Goal: Task Accomplishment & Management: Use online tool/utility

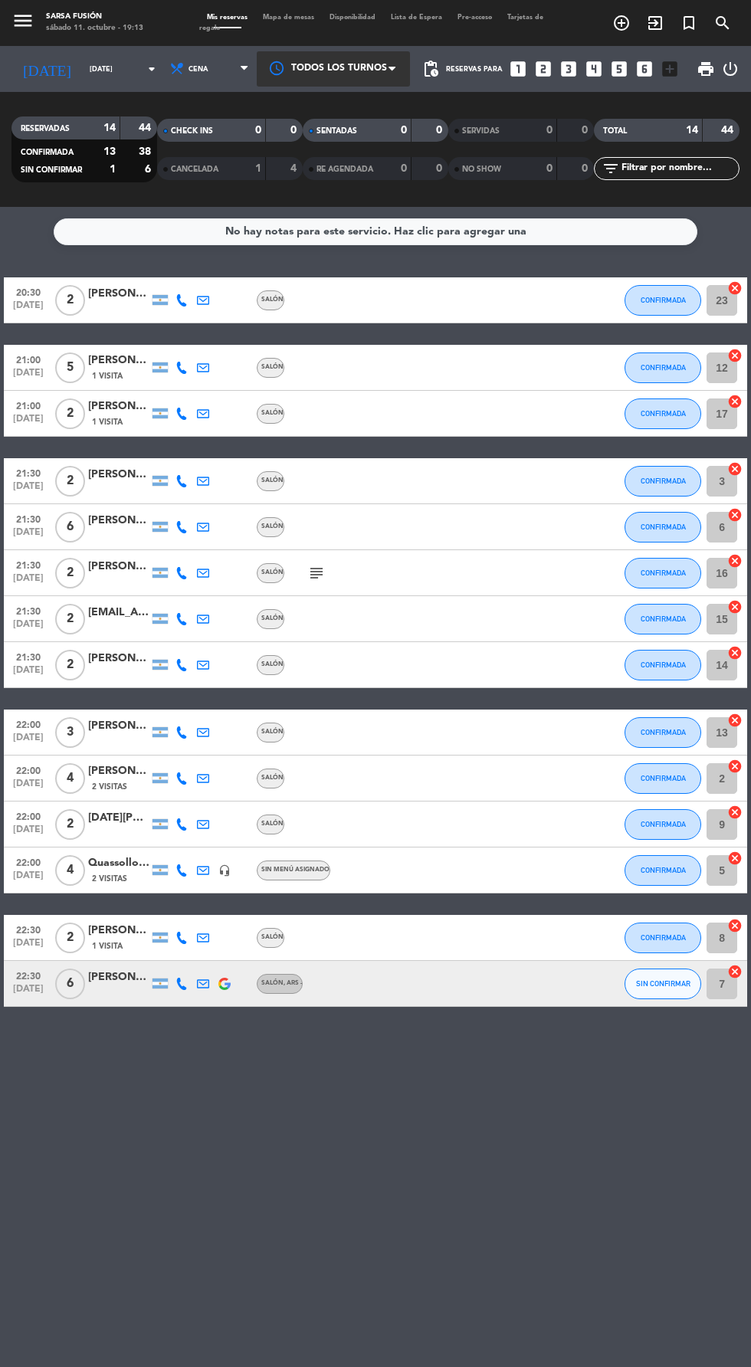
click at [273, 52] on div at bounding box center [333, 68] width 153 height 34
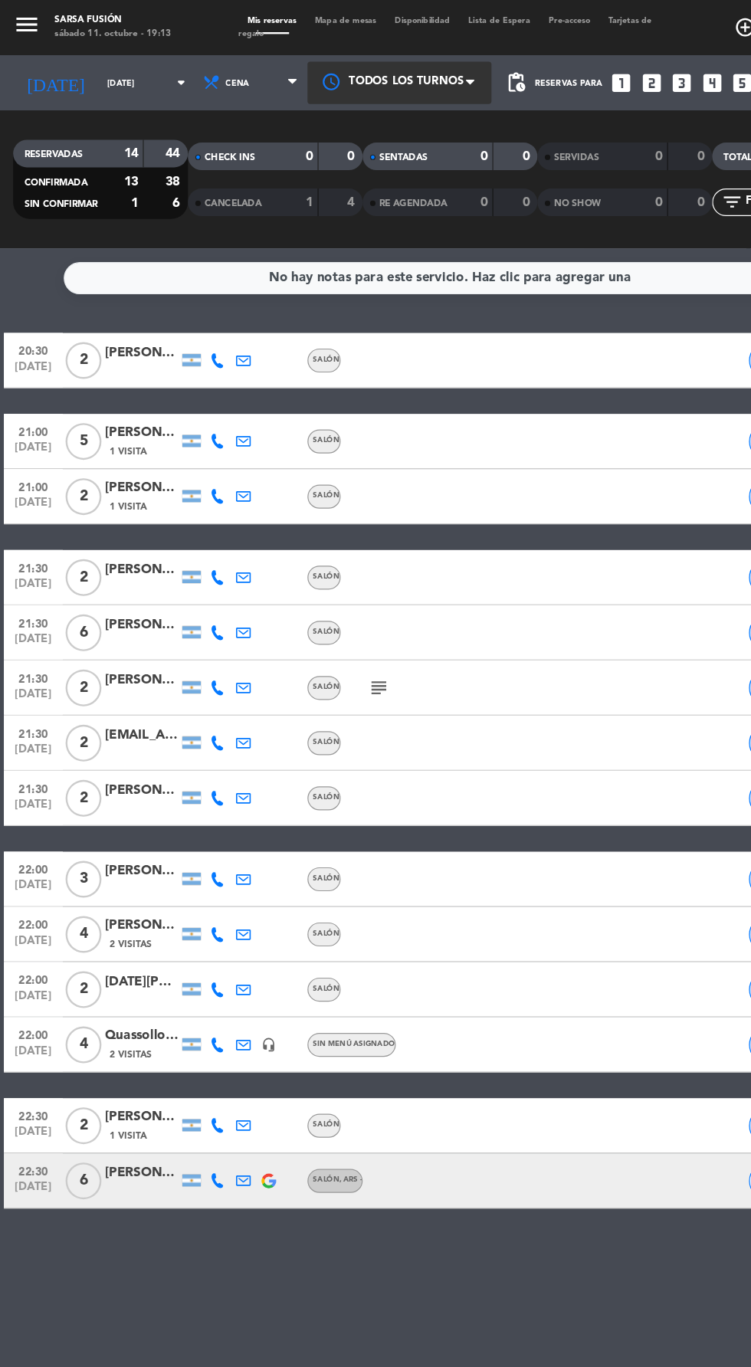
click at [284, 51] on div at bounding box center [333, 68] width 153 height 34
click at [280, 14] on span "Mapa de mesas" at bounding box center [288, 17] width 67 height 7
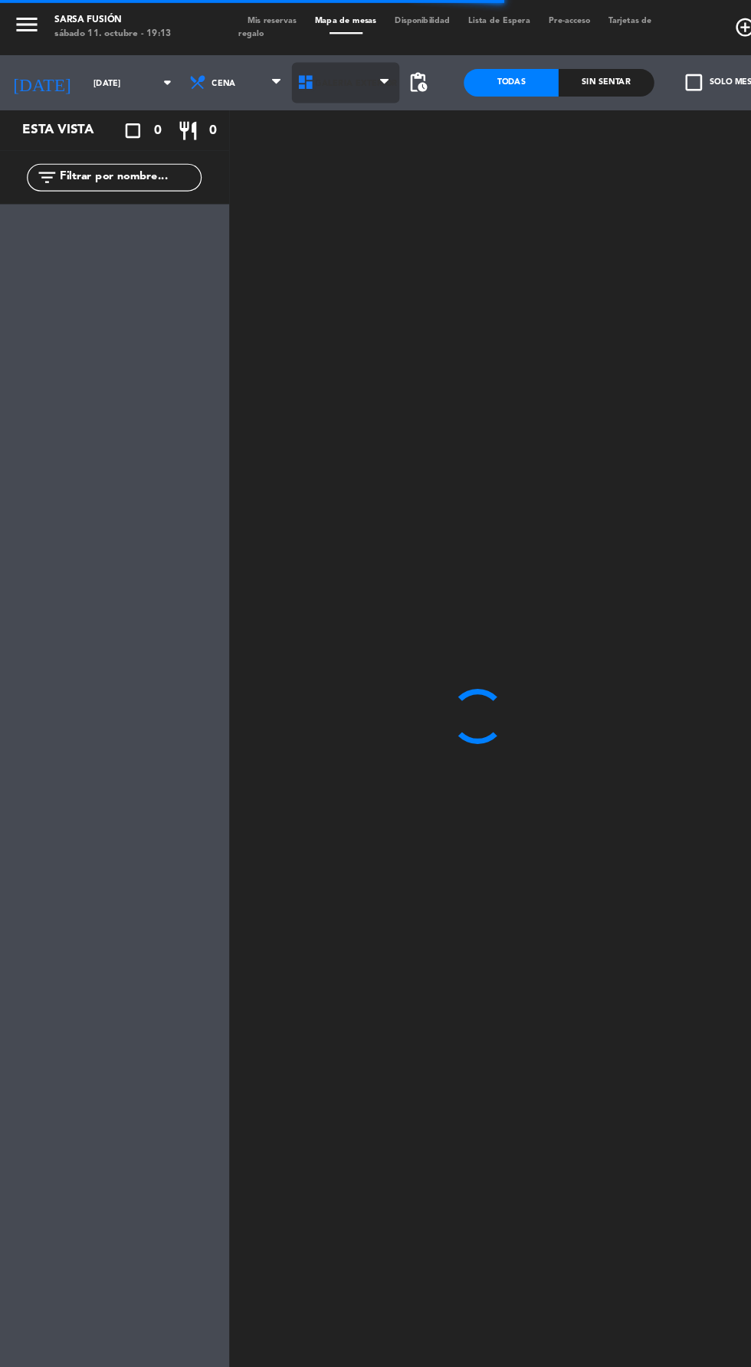
click at [249, 74] on icon at bounding box center [255, 68] width 15 height 15
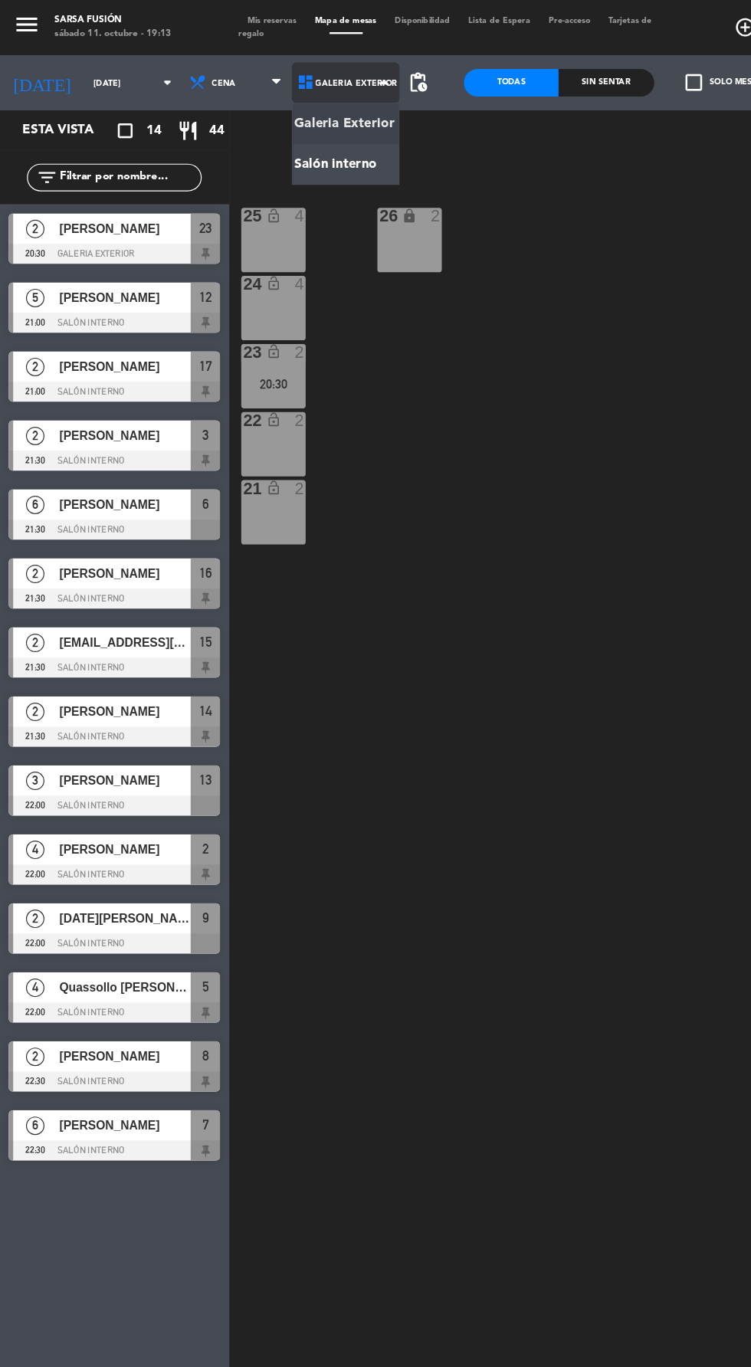
click at [251, 136] on ng-component "menu Sarsa Fusión sábado 11. octubre - 19:13 Mis reservas Mapa de mesas Disponi…" at bounding box center [375, 682] width 751 height 1364
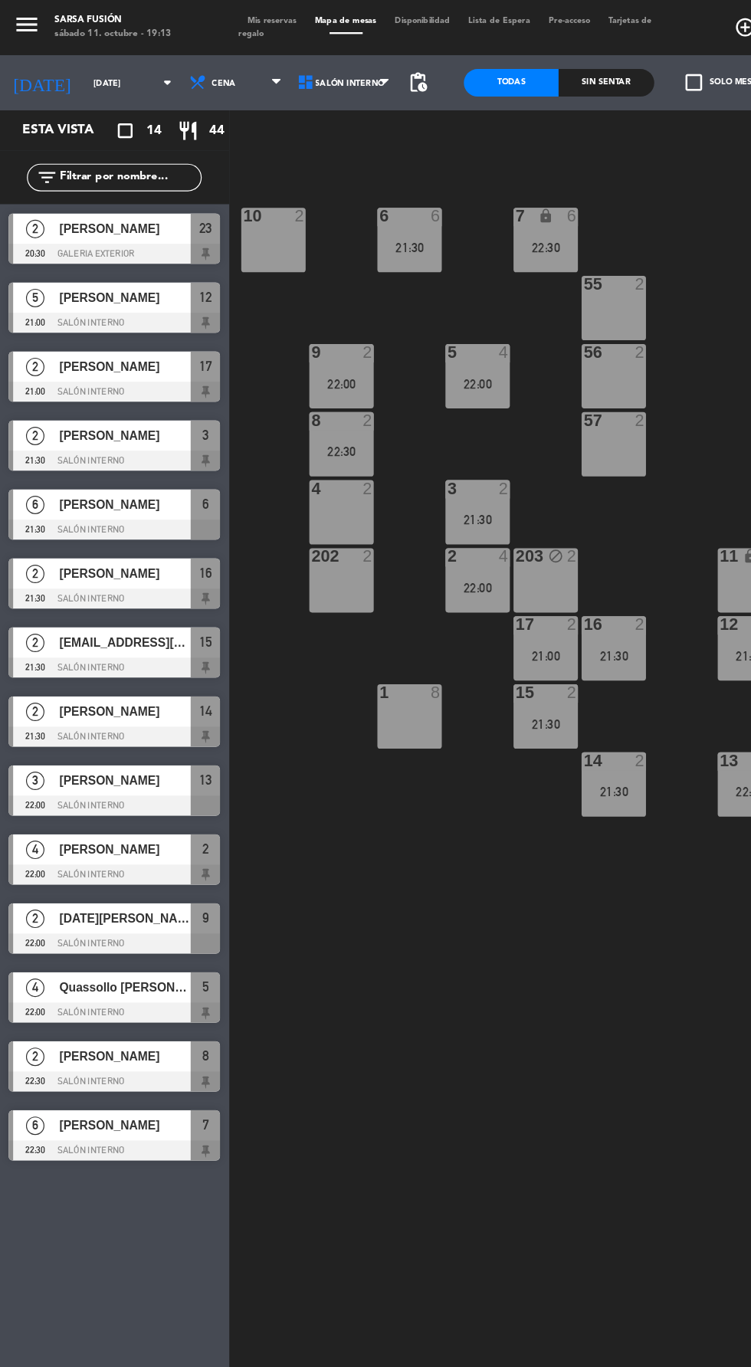
click at [28, 470] on span "2" at bounding box center [29, 477] width 15 height 15
click at [444, 814] on div "6 6 21:30 7 lock 6 22:30 10 2 55 2 9 2 22:00 5 4 22:00 56 2 8 2 22:30 57 2 4 2 …" at bounding box center [475, 755] width 552 height 1218
click at [345, 201] on div "21:30" at bounding box center [342, 206] width 54 height 11
click at [473, 879] on div "6 6 21:30 7 lock 6 22:30 10 2 55 2 9 2 22:00 5 4 22:00 56 2 8 2 22:30 57 2 4 2 …" at bounding box center [475, 755] width 552 height 1218
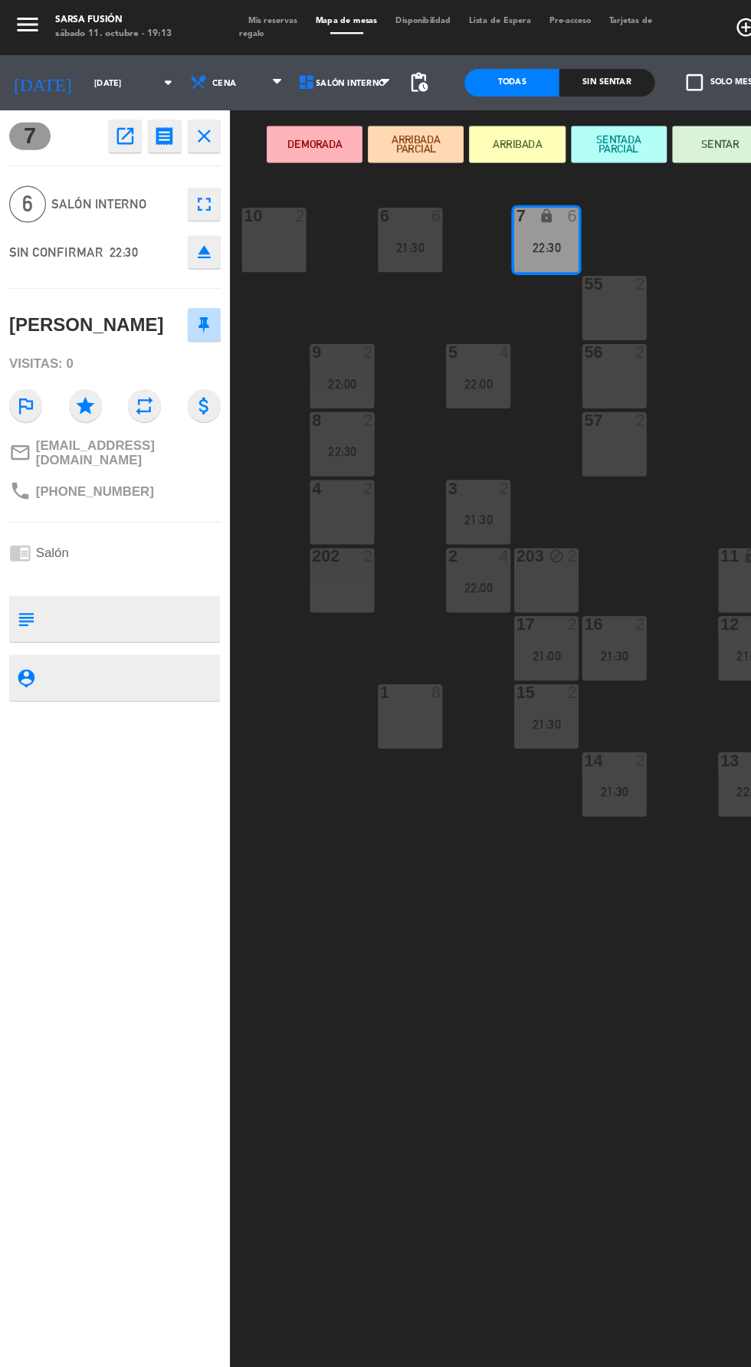
click at [203, 180] on div "10" at bounding box center [203, 180] width 1 height 14
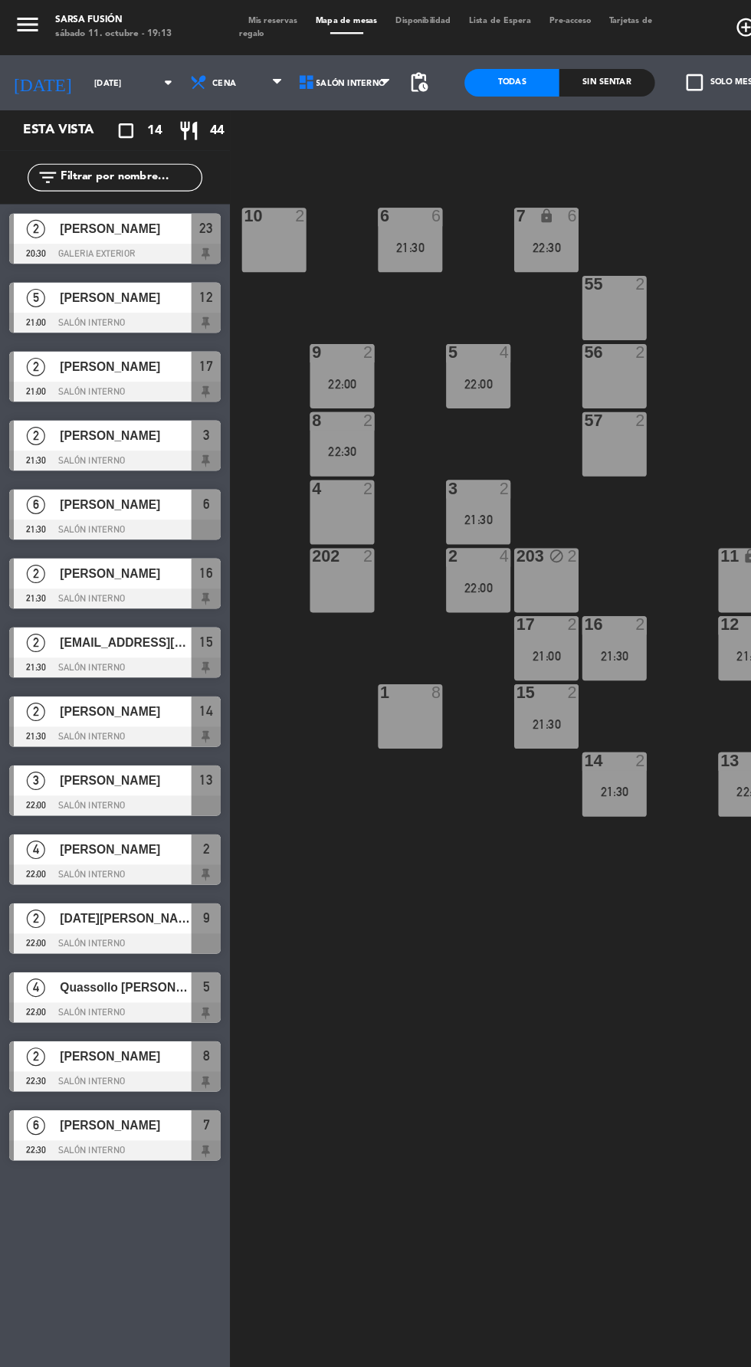
click at [470, 844] on div "6 6 21:30 7 lock 6 22:30 10 2 55 2 9 2 22:00 5 4 22:00 56 2 8 2 22:30 57 2 4 2 …" at bounding box center [475, 755] width 552 height 1218
click at [447, 180] on div "lock" at bounding box center [455, 180] width 25 height 15
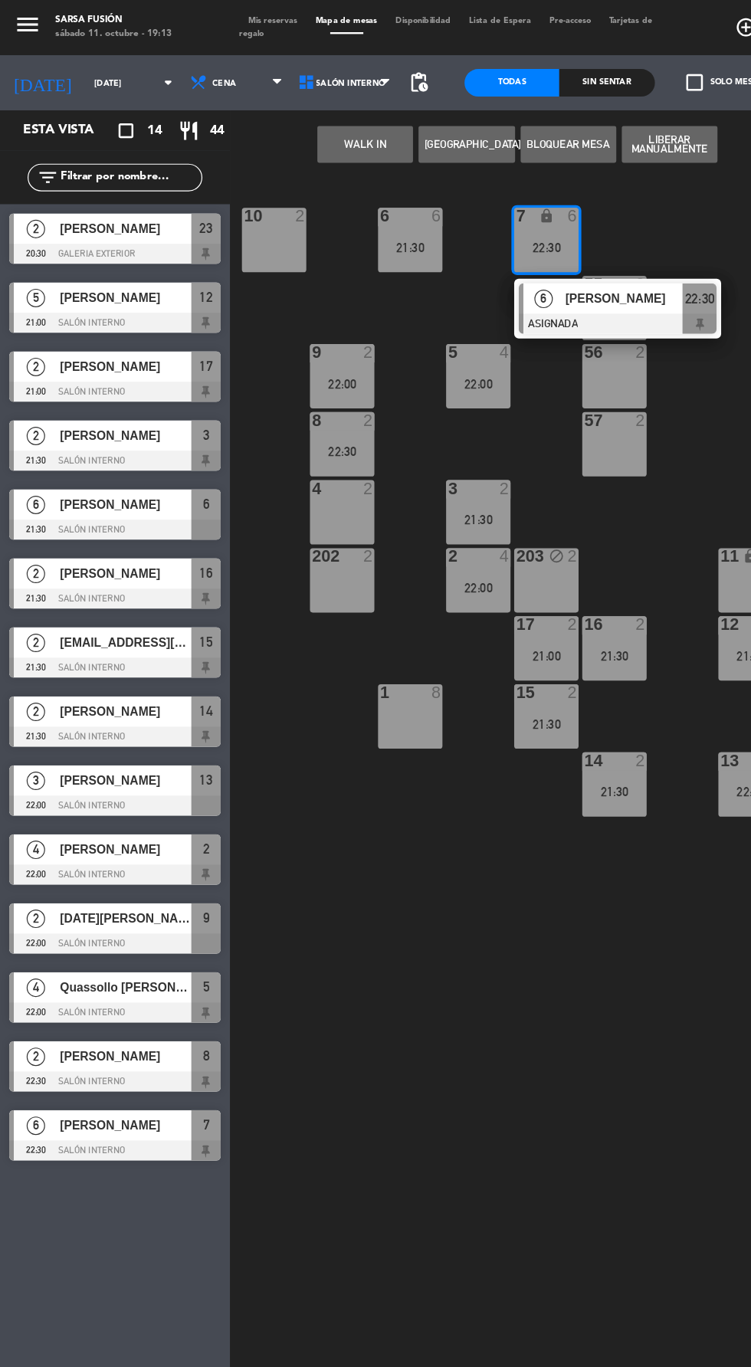
click at [509, 272] on div at bounding box center [514, 269] width 165 height 17
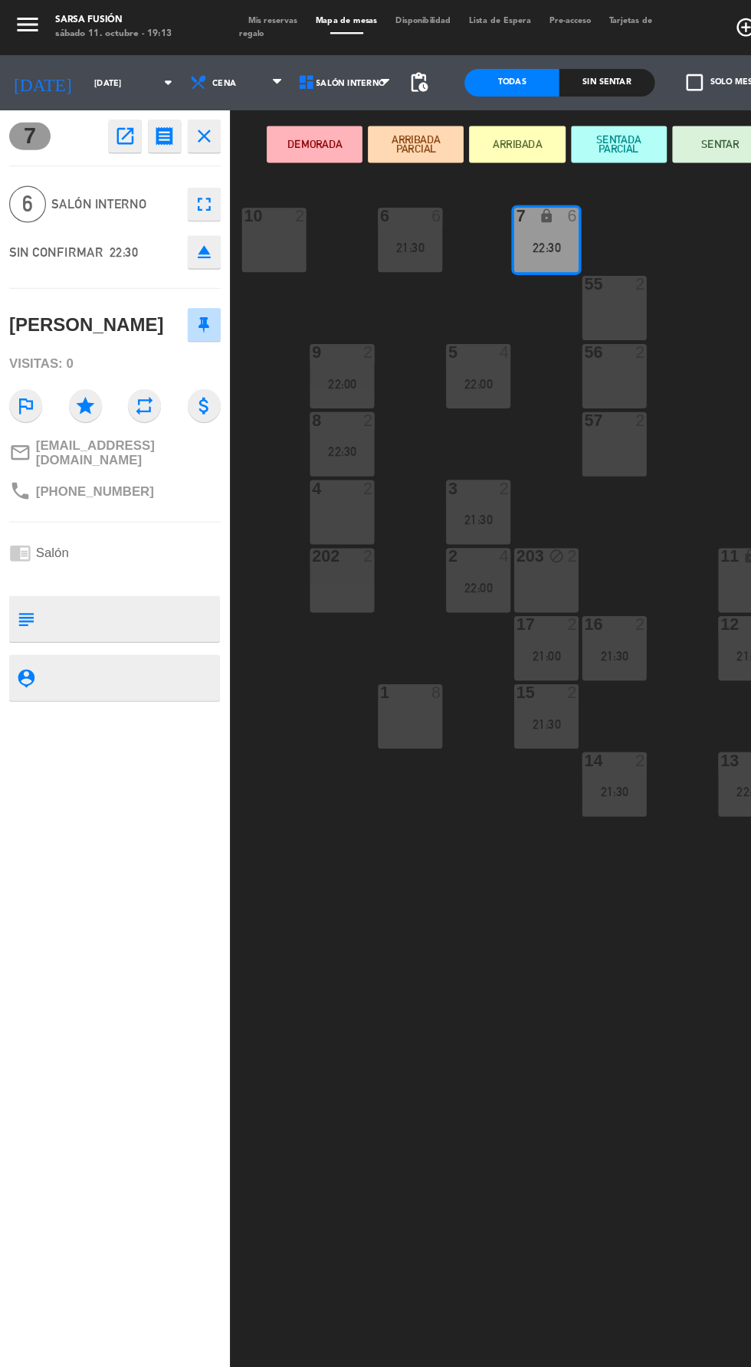
click at [163, 170] on icon "fullscreen" at bounding box center [170, 170] width 18 height 18
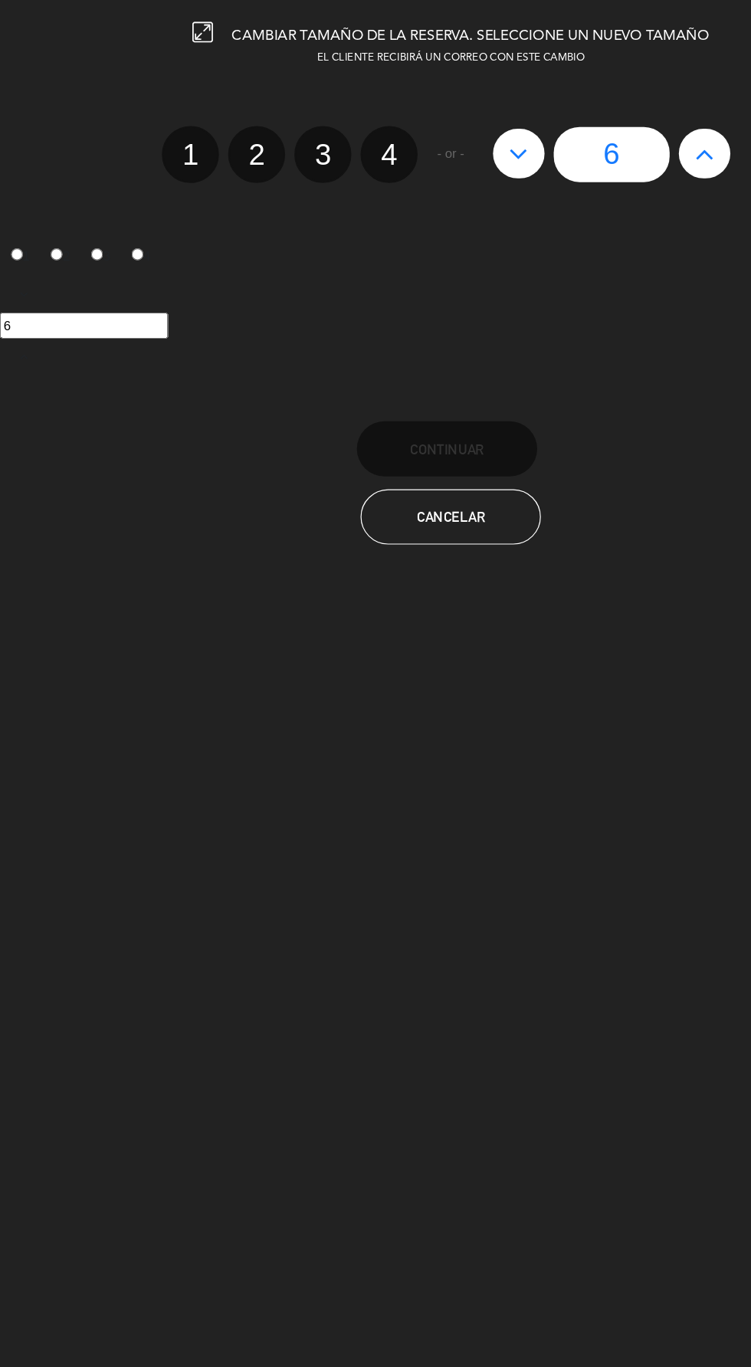
click at [311, 127] on label "4" at bounding box center [323, 128] width 47 height 47
click at [317, 120] on input "4" at bounding box center [322, 115] width 10 height 10
radio input "true"
radio input "false"
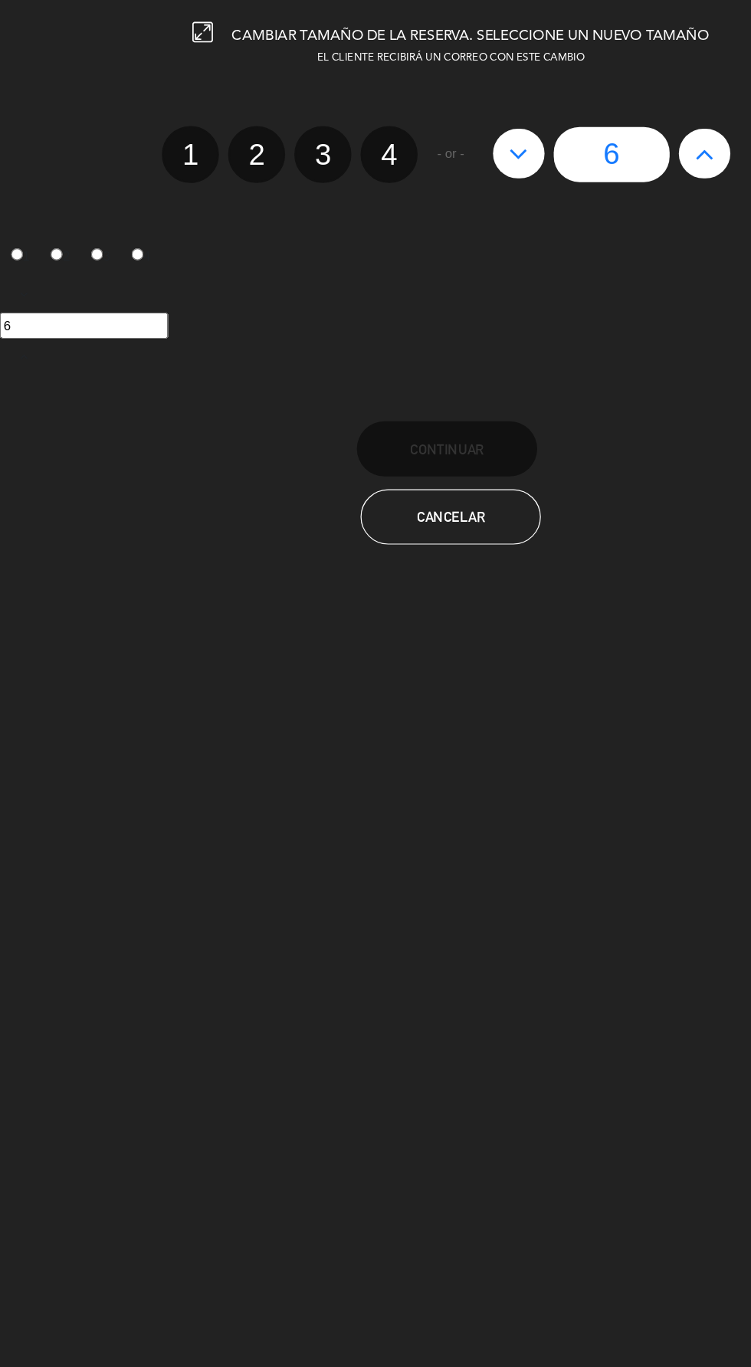
radio input "false"
radio input "true"
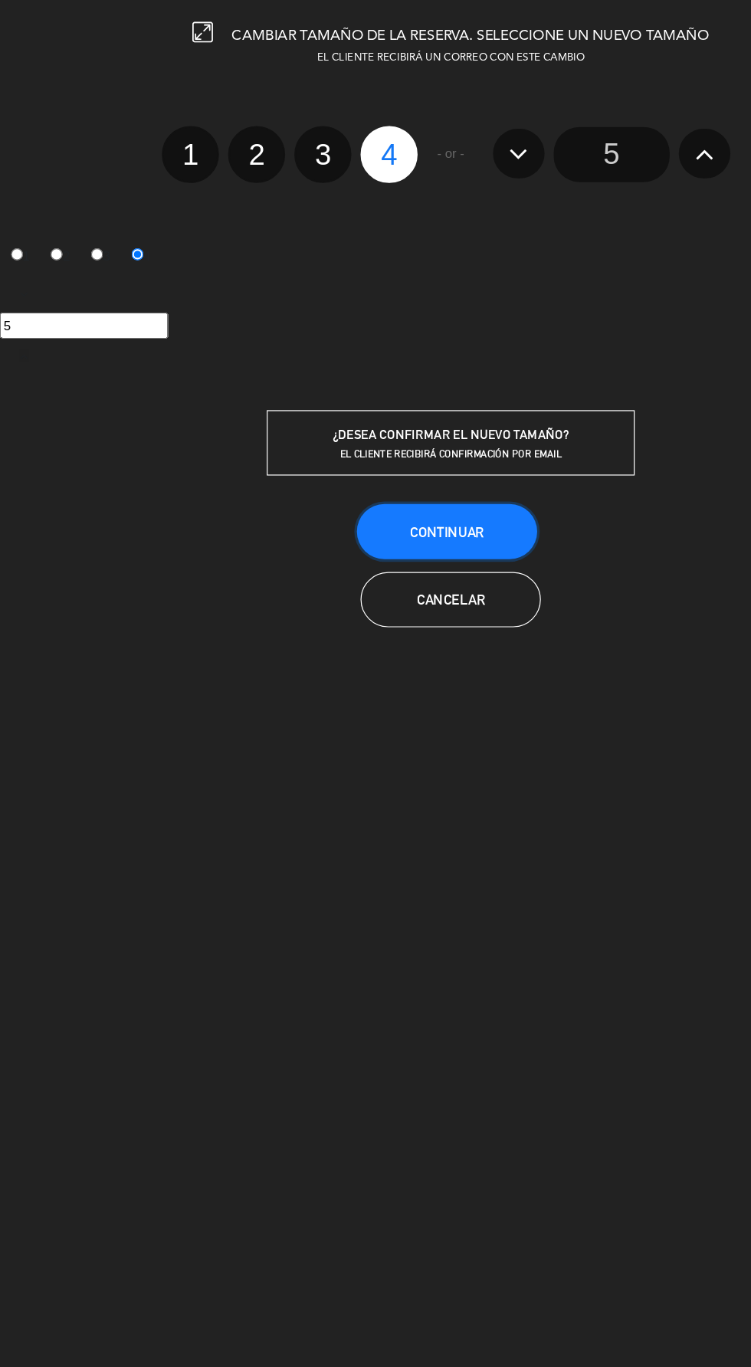
click at [413, 447] on button "Continuar" at bounding box center [372, 443] width 150 height 46
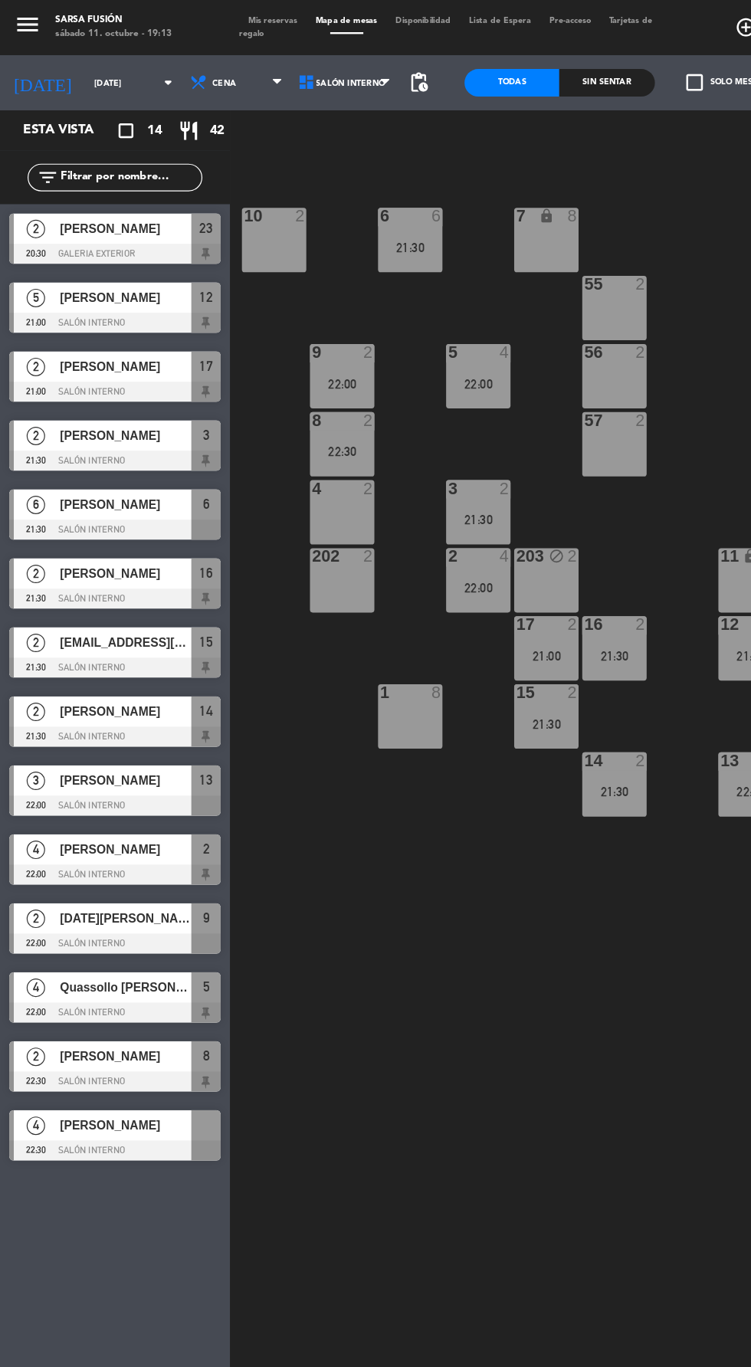
click at [467, 838] on div "6 6 21:30 7 lock 8 10 2 55 2 9 2 22:00 5 4 22:00 56 2 8 2 22:30 57 2 4 2 3 2 21…" at bounding box center [475, 755] width 552 height 1218
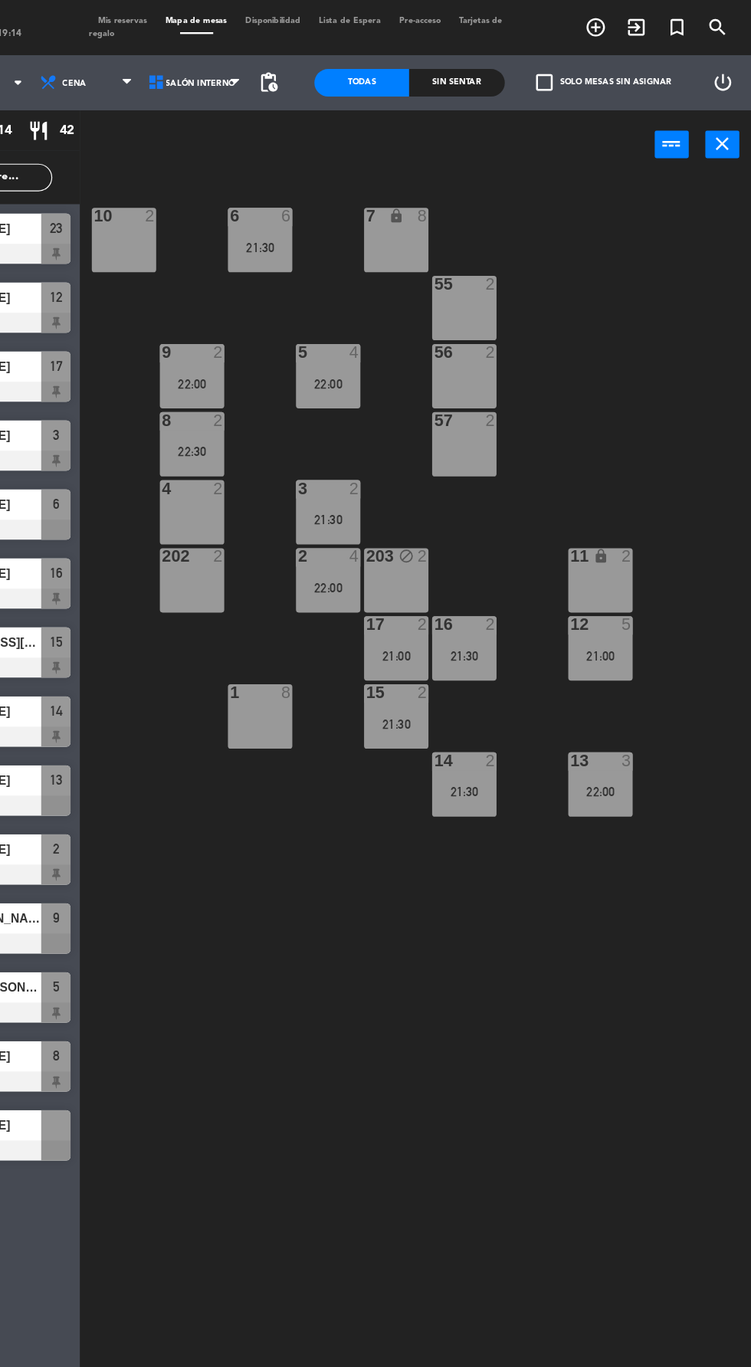
click at [343, 202] on div "21:30" at bounding box center [342, 206] width 54 height 11
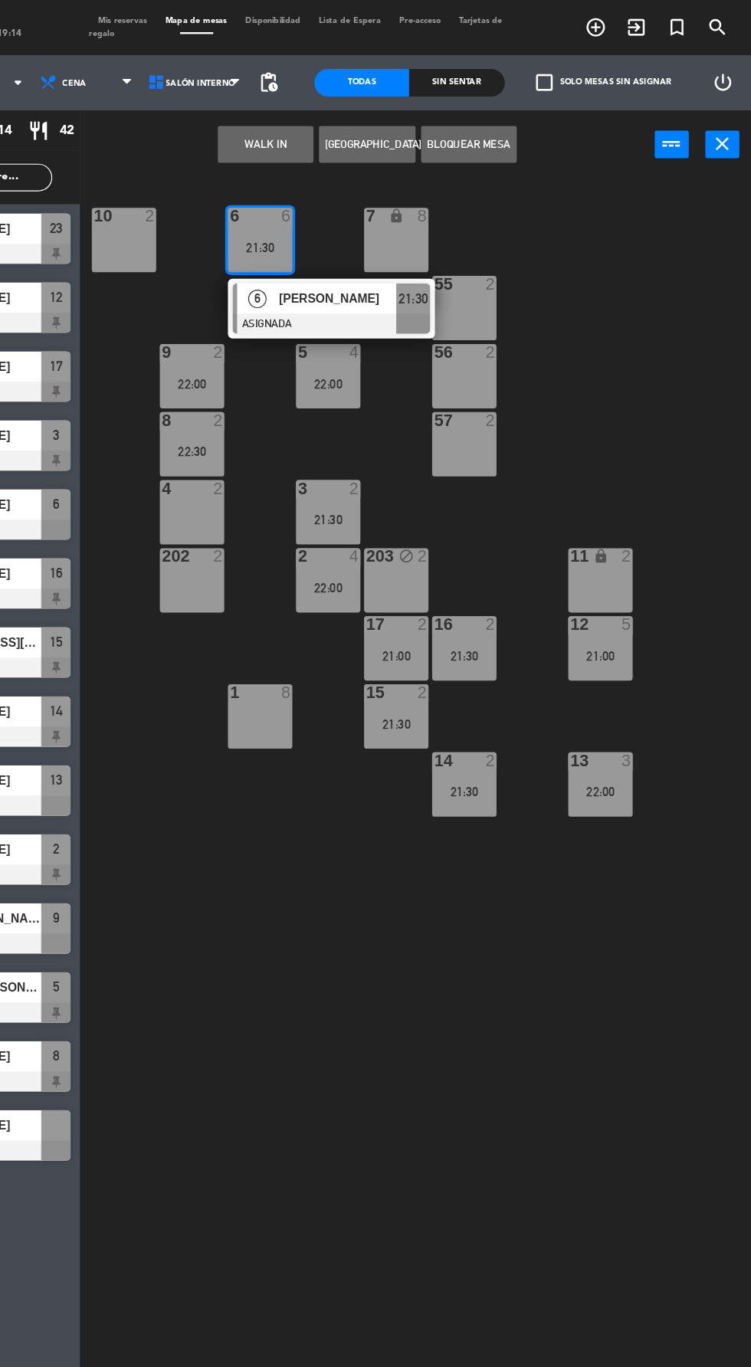
click at [465, 194] on div "7 lock 8" at bounding box center [455, 200] width 54 height 54
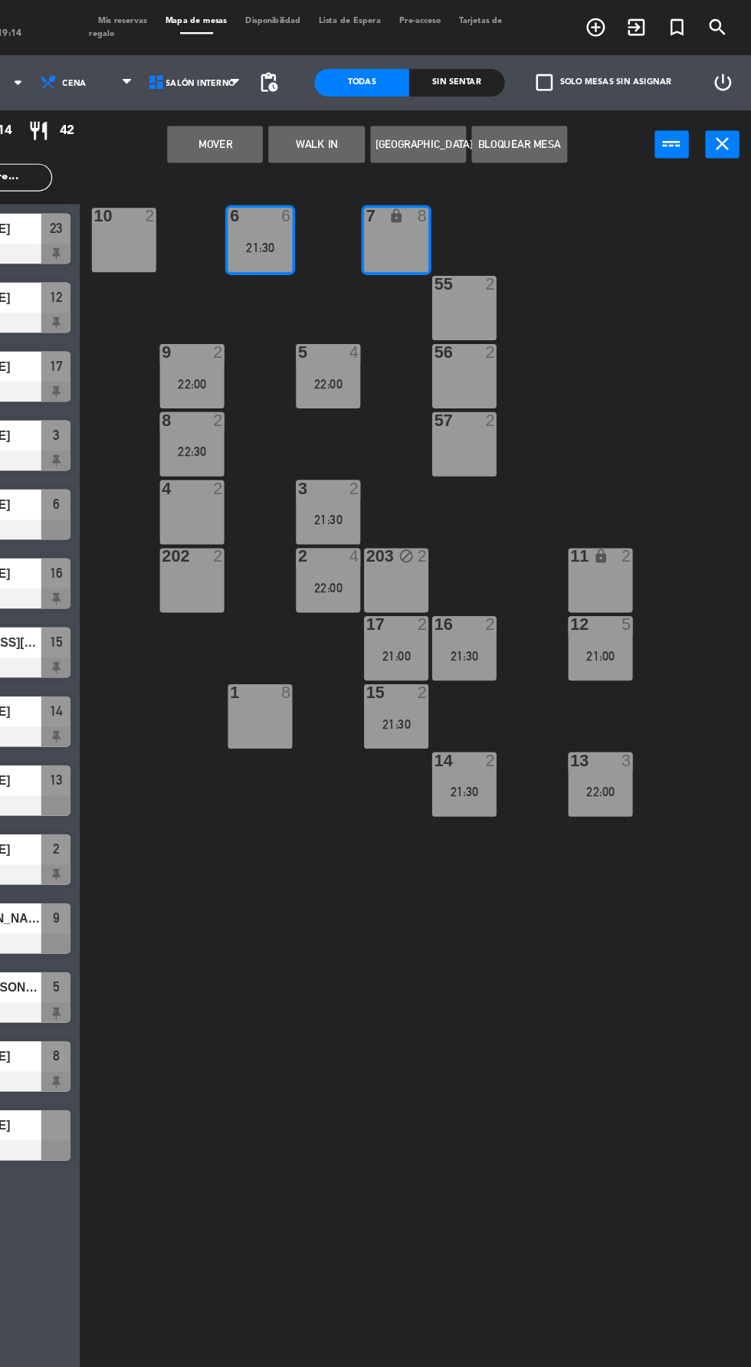
click at [316, 127] on button "Mover" at bounding box center [304, 120] width 80 height 31
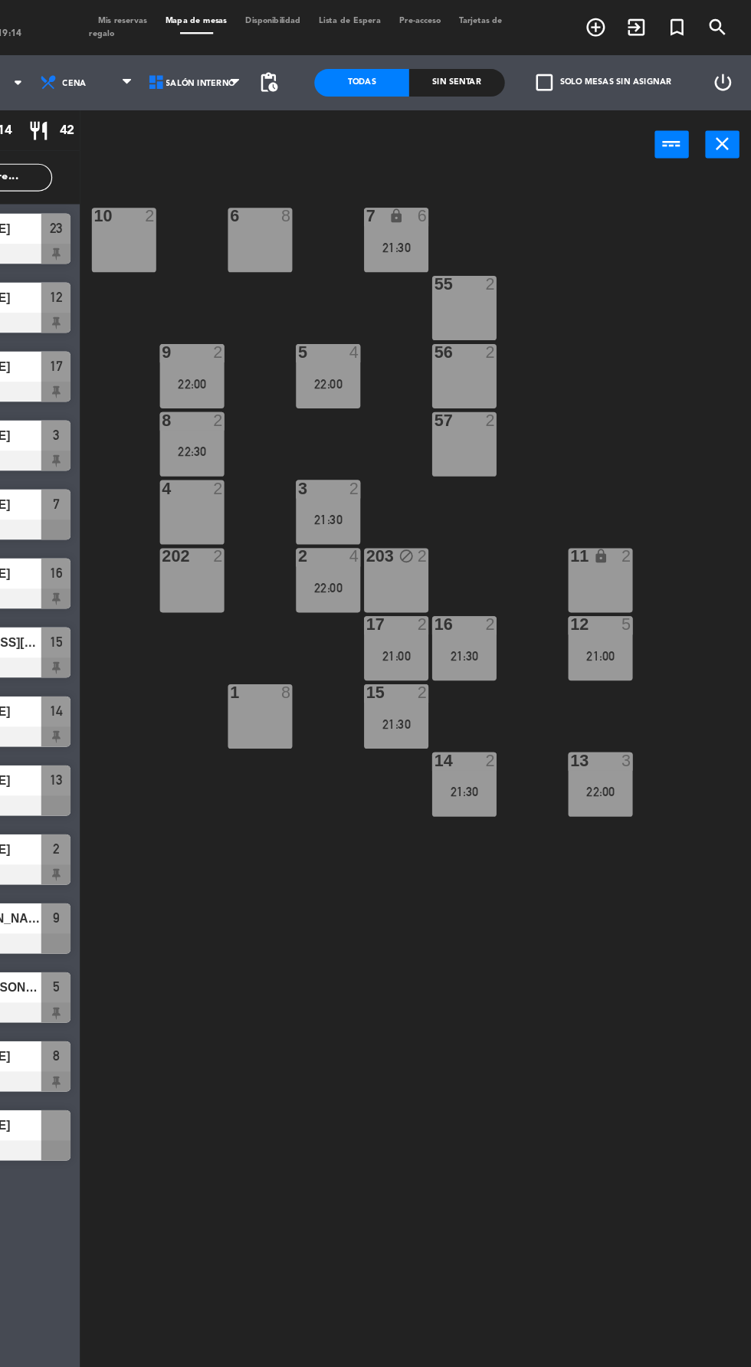
click at [647, 551] on div "21:00" at bounding box center [625, 546] width 54 height 11
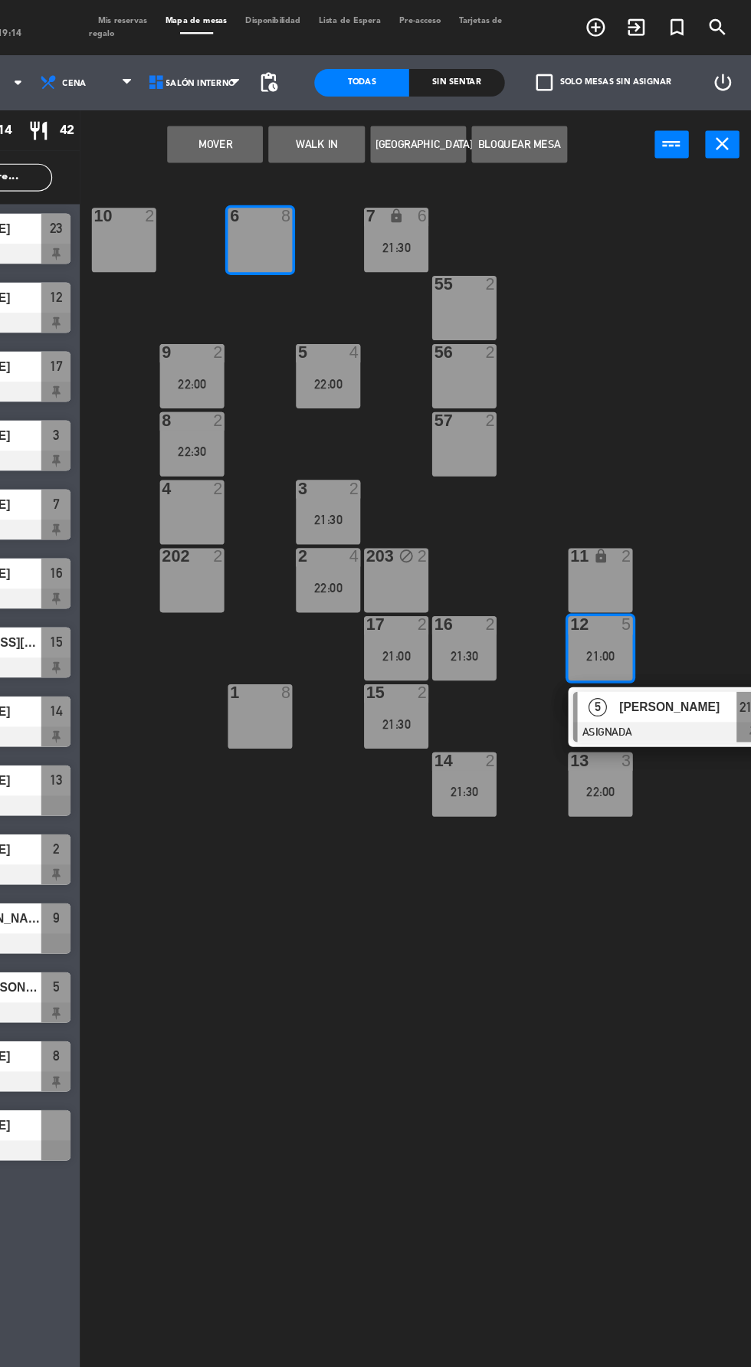
click at [305, 120] on button "Mover" at bounding box center [304, 120] width 80 height 31
